Goal: Task Accomplishment & Management: Complete application form

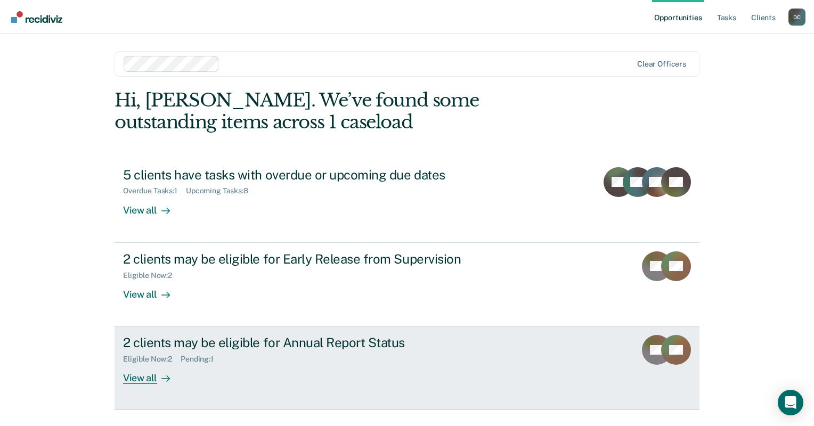
click at [146, 371] on div "View all" at bounding box center [153, 374] width 60 height 21
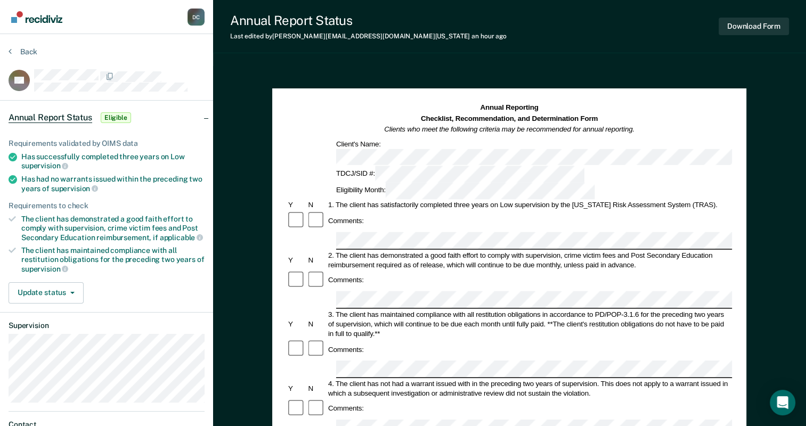
click at [390, 310] on div "3. The client has maintained compliance with all restitution obligations in acc…" at bounding box center [530, 324] width 406 height 29
drag, startPoint x: 429, startPoint y: 294, endPoint x: 368, endPoint y: 341, distance: 77.1
click at [368, 399] on div "Comments:" at bounding box center [509, 409] width 445 height 20
drag, startPoint x: 416, startPoint y: 306, endPoint x: 479, endPoint y: 285, distance: 66.4
click at [800, 226] on div "Annual Reporting Checklist, Recommendation, and Determination Form Clients who …" at bounding box center [509, 428] width 593 height 724
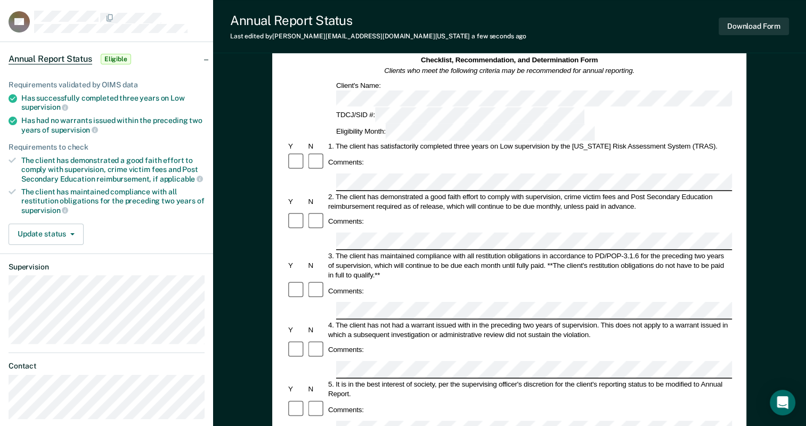
scroll to position [60, 0]
click at [176, 265] on dt "Supervision" at bounding box center [107, 266] width 196 height 9
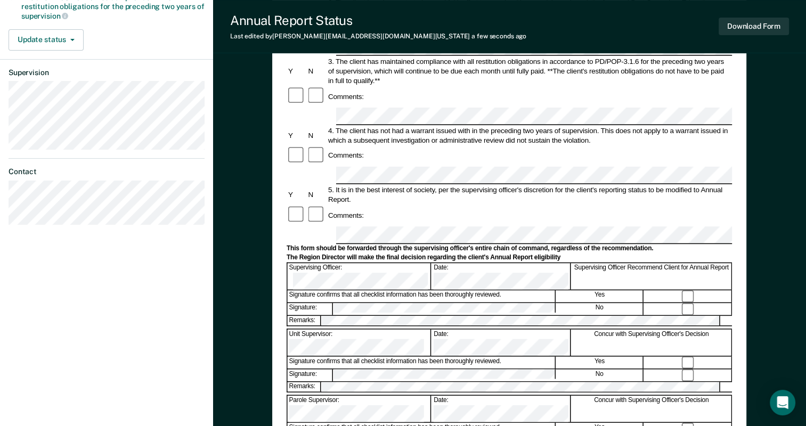
scroll to position [275, 0]
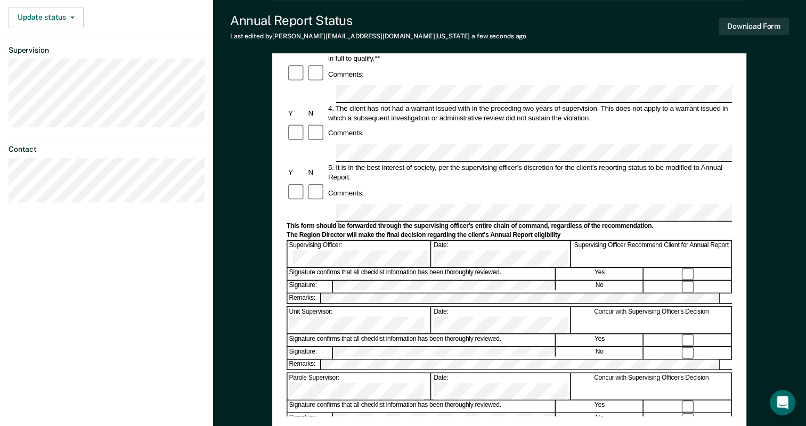
click at [325, 208] on form "Annual Reporting Checklist, Recommendation, and Determination Form Clients who …" at bounding box center [509, 202] width 445 height 751
click at [190, 290] on div "[PERSON_NAME] D C Profile How it works Log Out Back BR Annual Report Status Eli…" at bounding box center [106, 95] width 213 height 741
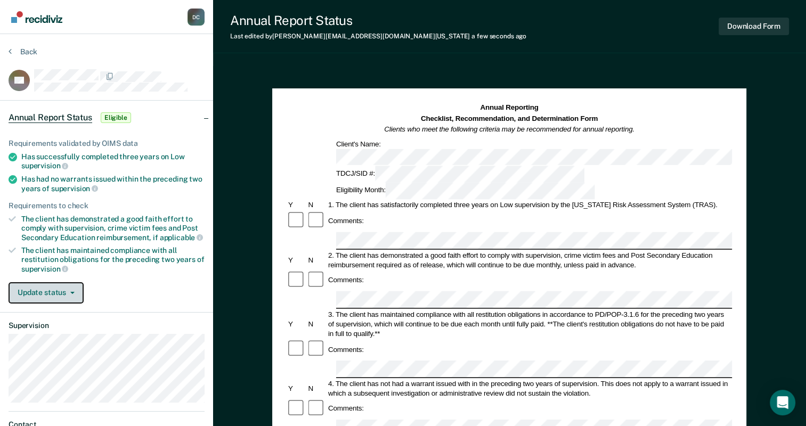
click at [76, 289] on button "Update status" at bounding box center [46, 292] width 75 height 21
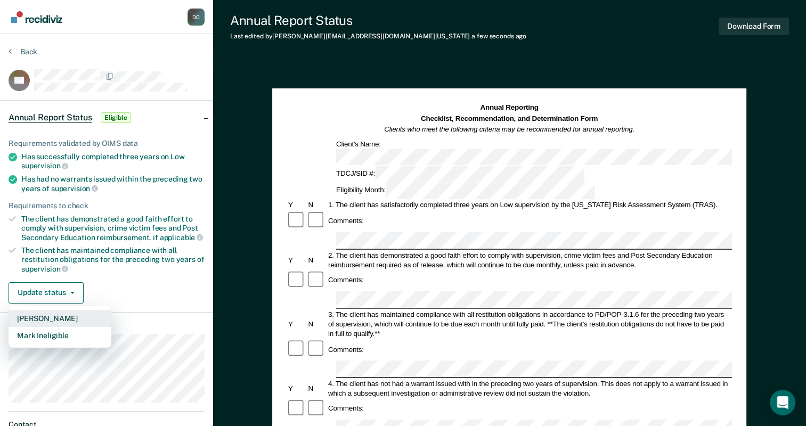
click at [61, 317] on button "[PERSON_NAME]" at bounding box center [60, 318] width 103 height 17
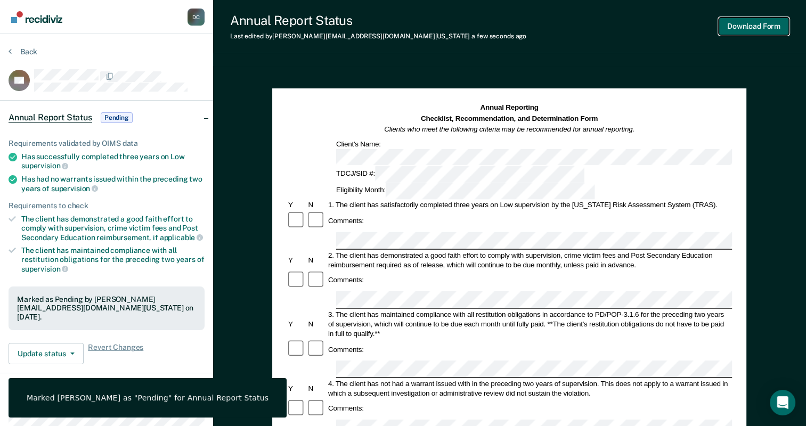
click at [761, 23] on button "Download Form" at bounding box center [754, 27] width 70 height 18
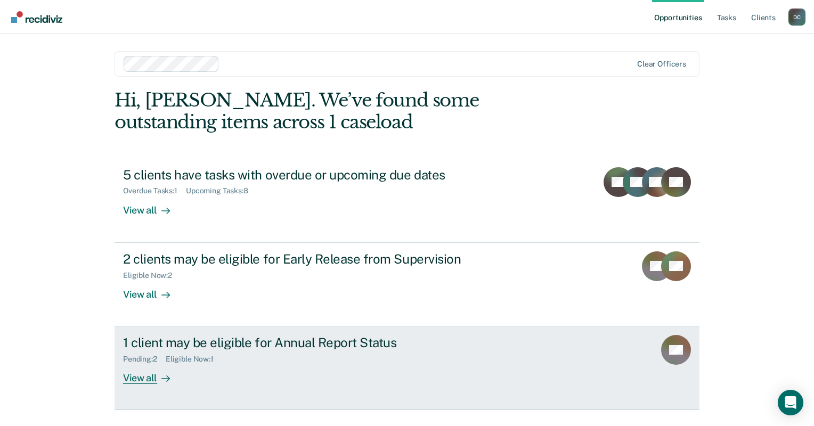
click at [159, 382] on div at bounding box center [163, 378] width 13 height 12
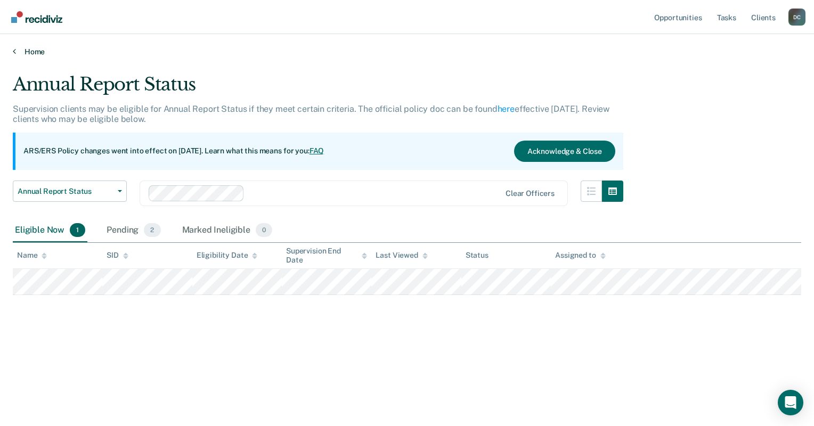
click at [13, 54] on icon at bounding box center [14, 51] width 3 height 9
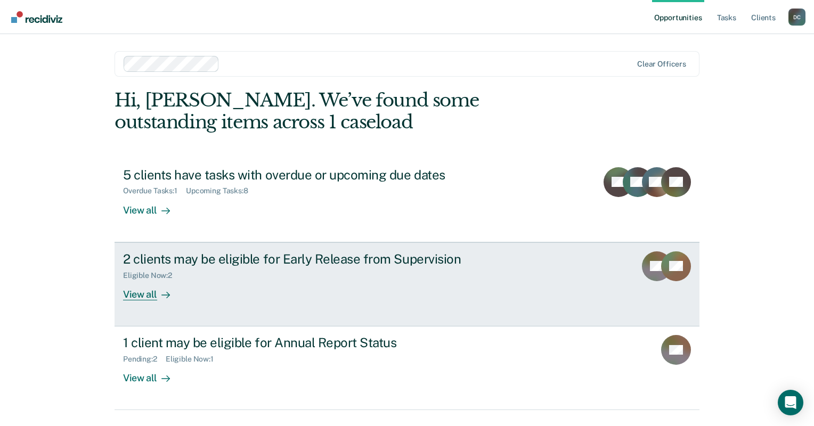
click at [163, 257] on div "2 clients may be eligible for Early Release from Supervision" at bounding box center [310, 259] width 374 height 15
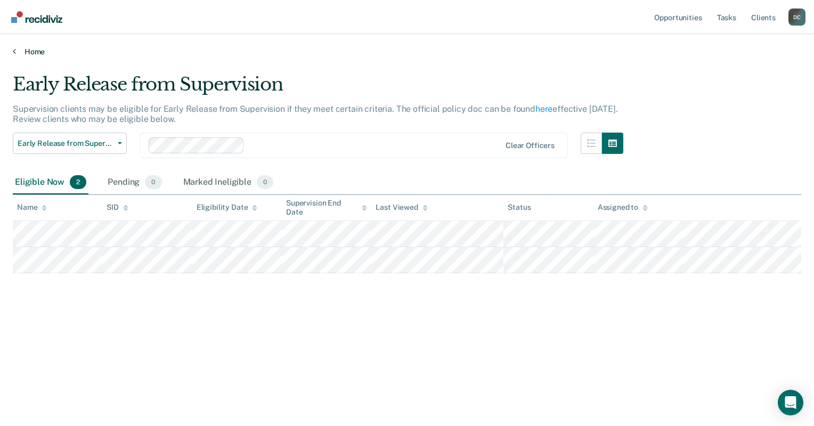
click at [28, 51] on link "Home" at bounding box center [407, 52] width 789 height 10
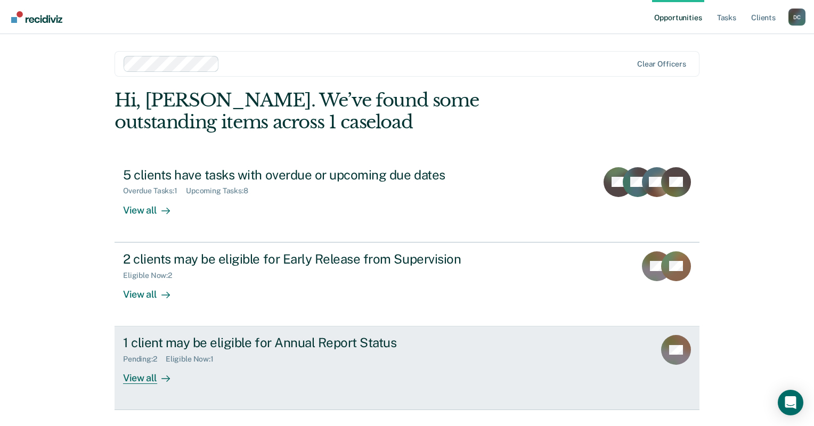
click at [159, 364] on div "View all" at bounding box center [153, 374] width 60 height 21
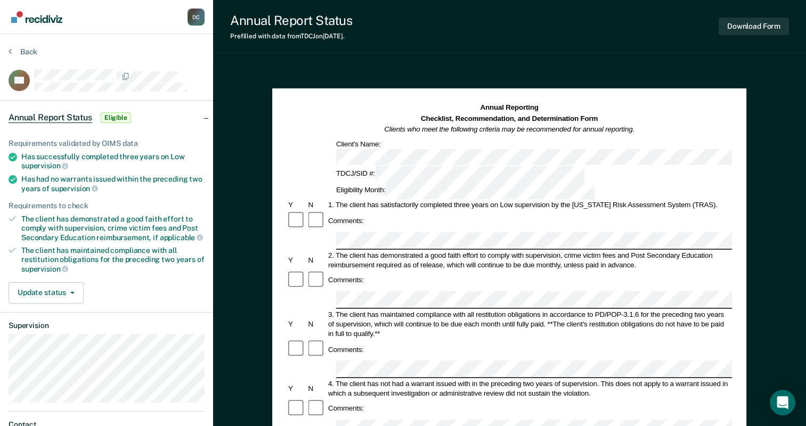
click at [378, 26] on div "Annual Report Status Prefilled with data from TDCJ on 10-15-2025 . Download Form" at bounding box center [509, 26] width 593 height 53
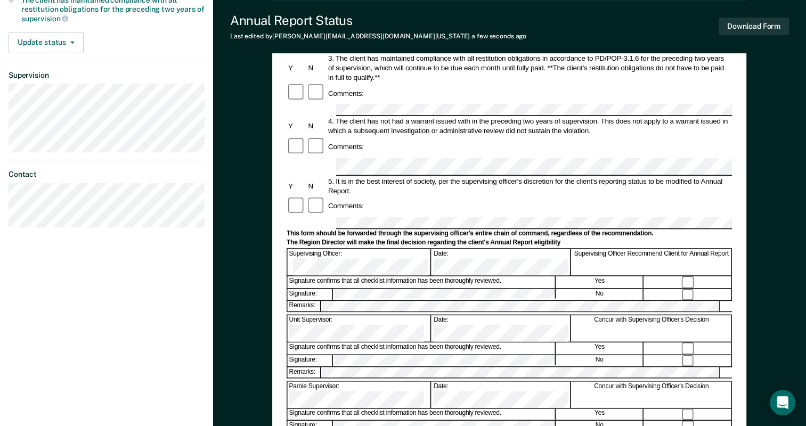
scroll to position [254, 0]
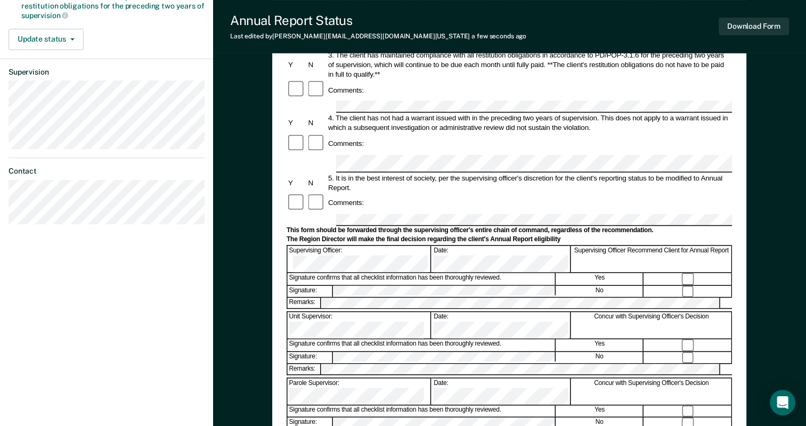
drag, startPoint x: 688, startPoint y: 180, endPoint x: 685, endPoint y: 171, distance: 9.6
click at [685, 246] on div "Supervising Officer Recommend Client for Annual Report" at bounding box center [652, 259] width 160 height 26
click at [763, 87] on div "Annual Reporting Checklist, Recommendation, and Determination Form Clients who …" at bounding box center [509, 174] width 593 height 724
drag, startPoint x: 805, startPoint y: 317, endPoint x: 799, endPoint y: 380, distance: 63.2
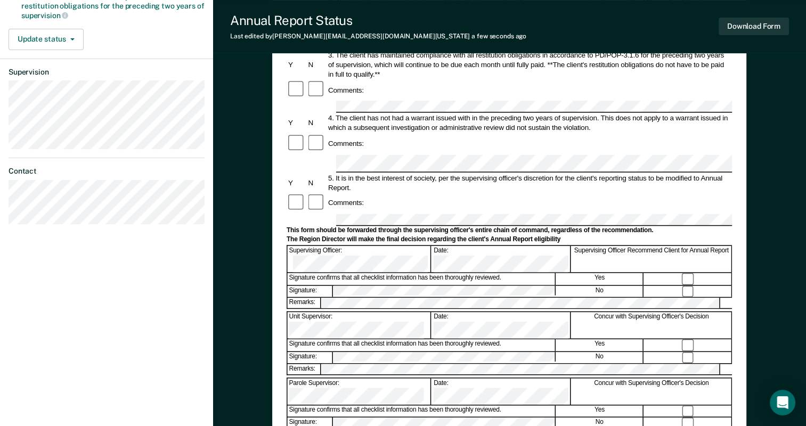
click at [799, 380] on div "Annual Reporting Checklist, Recommendation, and Determination Form Clients who …" at bounding box center [509, 174] width 593 height 724
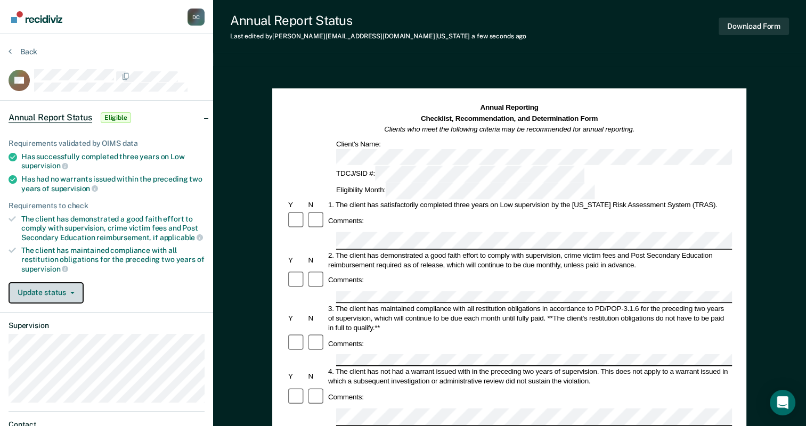
click at [70, 288] on button "Update status" at bounding box center [46, 292] width 75 height 21
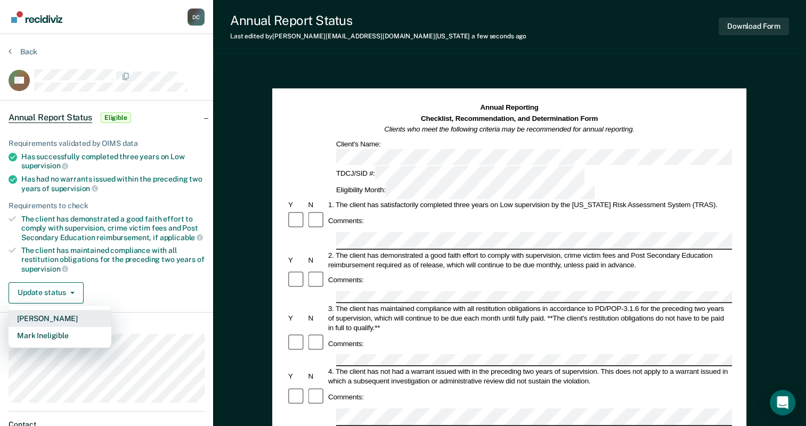
click at [67, 315] on button "[PERSON_NAME]" at bounding box center [60, 318] width 103 height 17
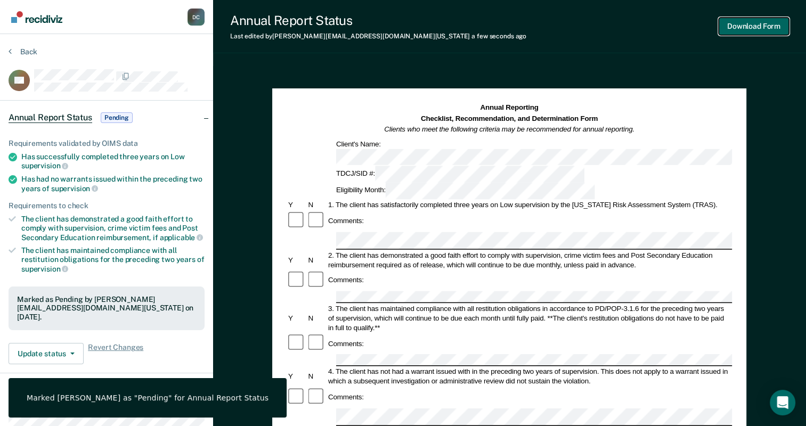
click at [765, 20] on button "Download Form" at bounding box center [754, 27] width 70 height 18
